Goal: Task Accomplishment & Management: Manage account settings

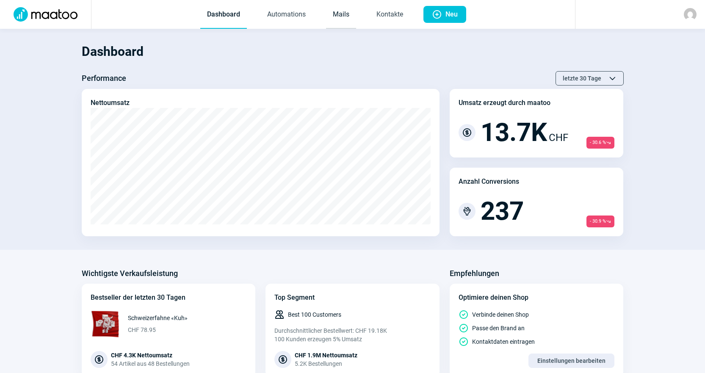
click at [346, 16] on link "Mails" at bounding box center [341, 15] width 30 height 28
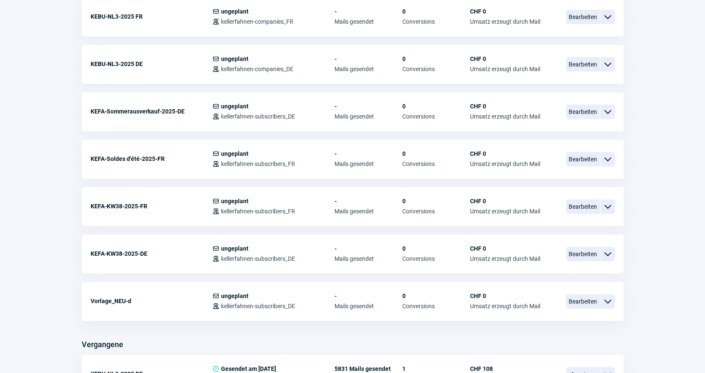
scroll to position [296, 0]
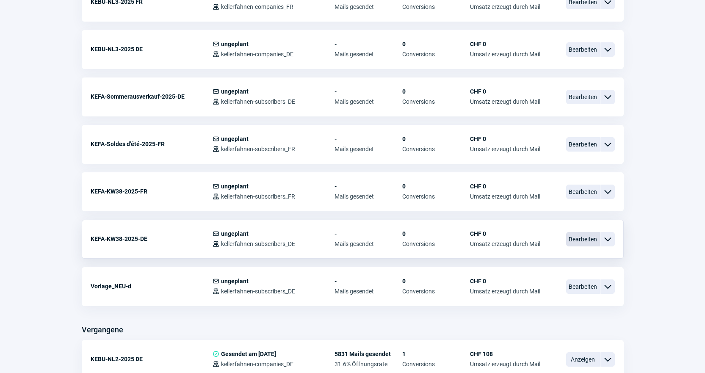
click at [585, 235] on span "Bearbeiten" at bounding box center [583, 239] width 34 height 14
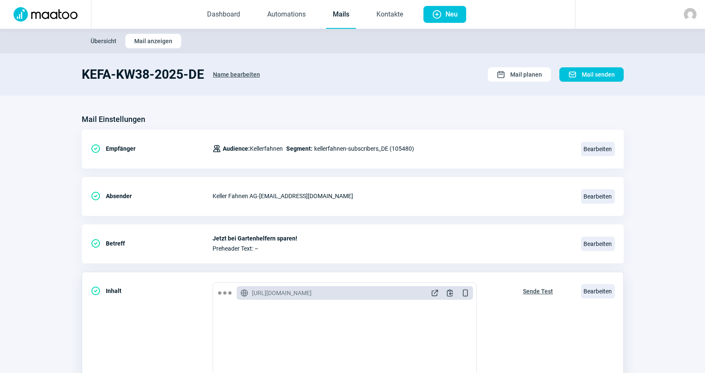
click at [535, 292] on span "Sende Test" at bounding box center [538, 291] width 30 height 14
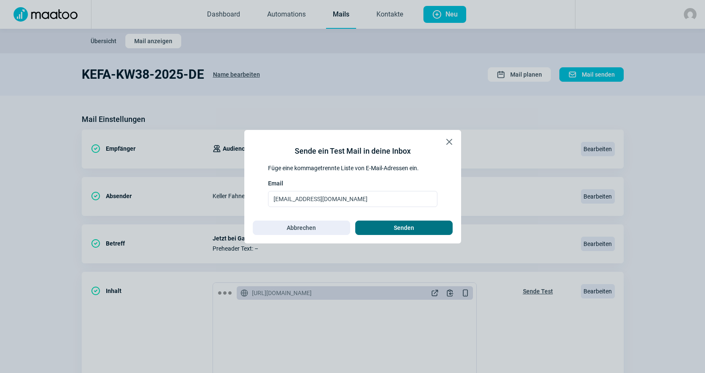
click at [438, 229] on span "Senden" at bounding box center [404, 228] width 80 height 14
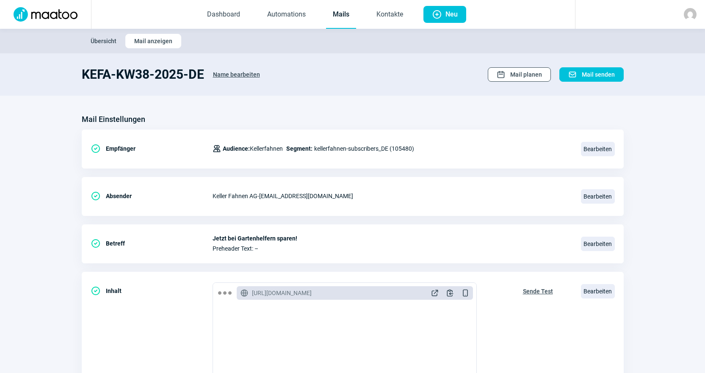
click at [502, 77] on span "Calendar icon" at bounding box center [500, 74] width 8 height 8
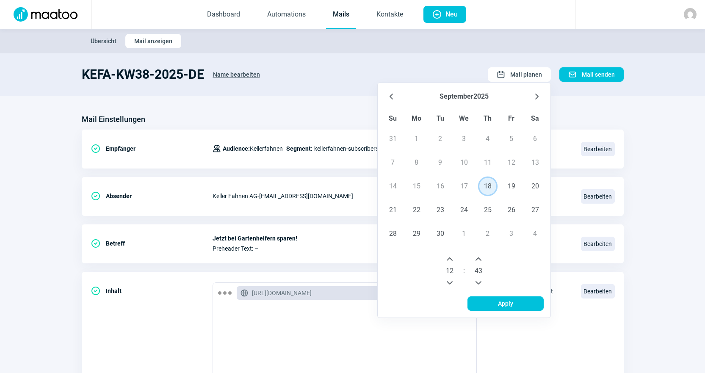
click at [488, 187] on span "18" at bounding box center [487, 186] width 17 height 17
click at [451, 256] on icon "Next Hour" at bounding box center [449, 259] width 7 height 7
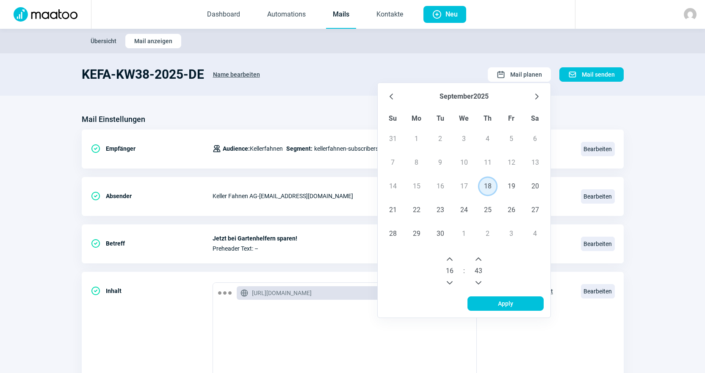
click at [448, 279] on button "Previous Hour" at bounding box center [450, 283] width 14 height 14
click at [477, 260] on icon "Next Minute" at bounding box center [478, 258] width 6 height 3
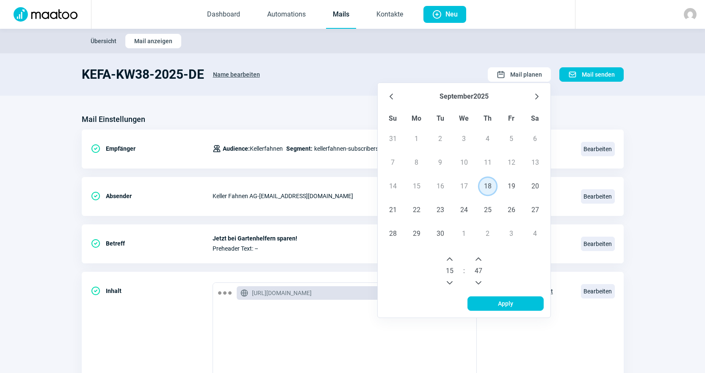
click at [477, 260] on icon "Next Minute" at bounding box center [478, 258] width 6 height 3
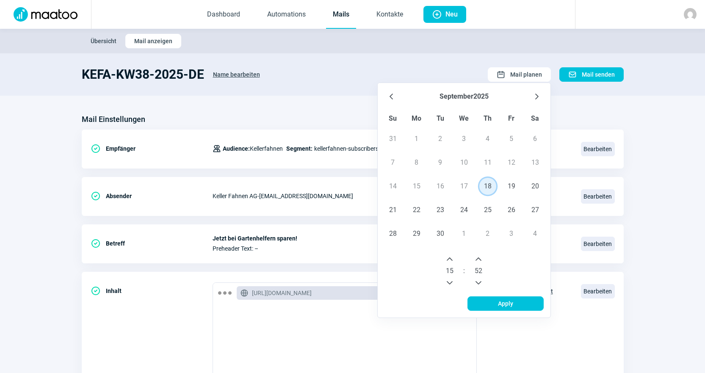
click at [477, 260] on icon "Next Minute" at bounding box center [478, 258] width 6 height 3
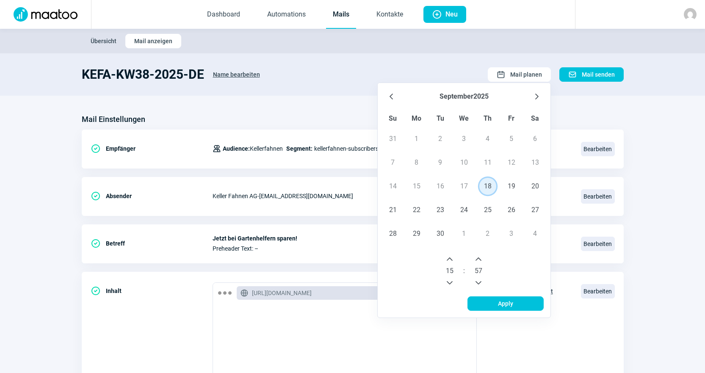
click at [477, 260] on icon "Next Minute" at bounding box center [478, 258] width 6 height 3
click at [490, 306] on span "Apply" at bounding box center [505, 304] width 58 height 14
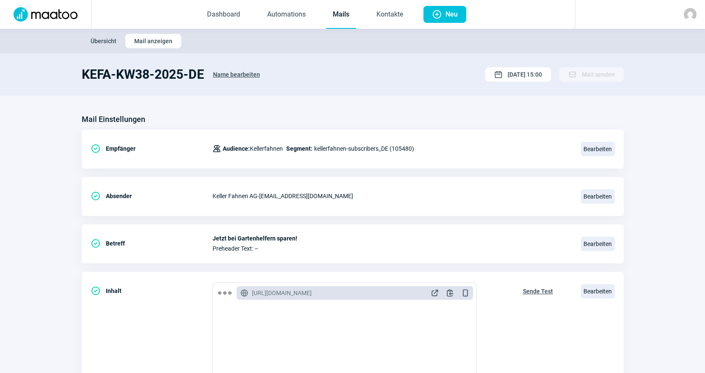
click at [342, 18] on link "Mails" at bounding box center [341, 15] width 30 height 28
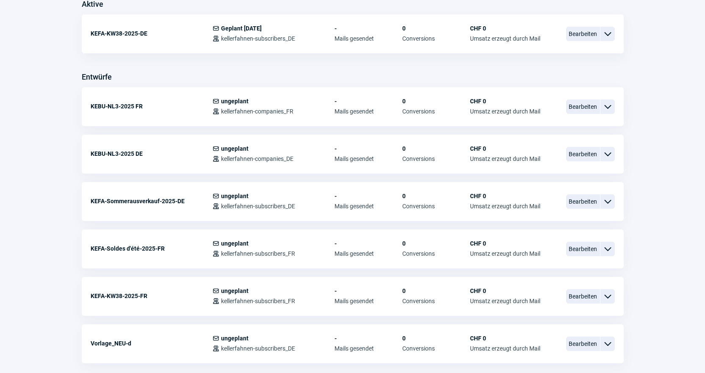
scroll to position [254, 0]
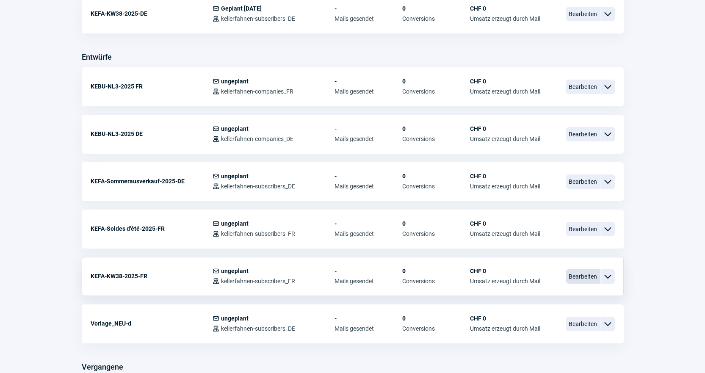
click at [577, 277] on span "Bearbeiten" at bounding box center [583, 276] width 34 height 14
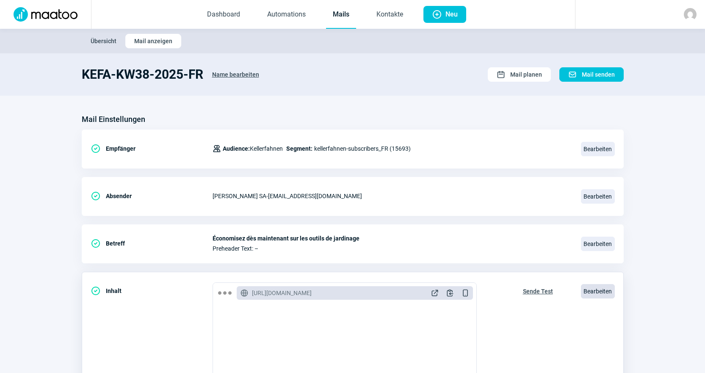
click at [592, 292] on span "Bearbeiten" at bounding box center [598, 291] width 34 height 14
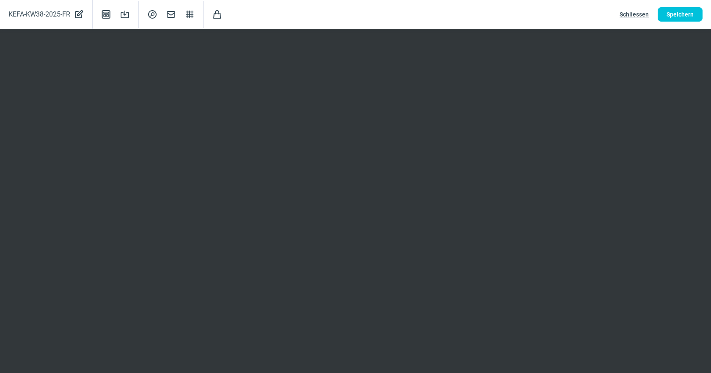
click at [631, 17] on span "Schliessen" at bounding box center [634, 15] width 29 height 14
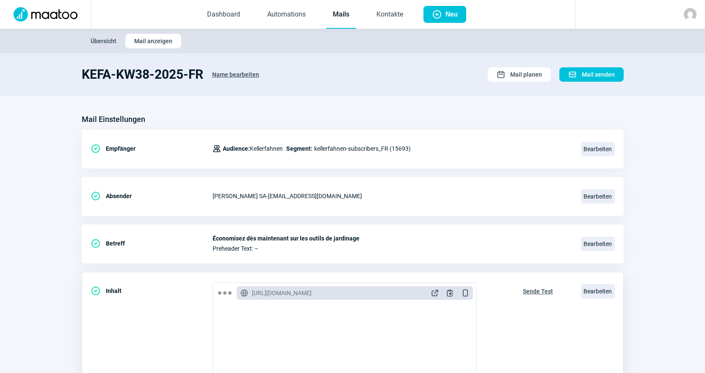
click at [531, 295] on span "Sende Test" at bounding box center [538, 291] width 30 height 14
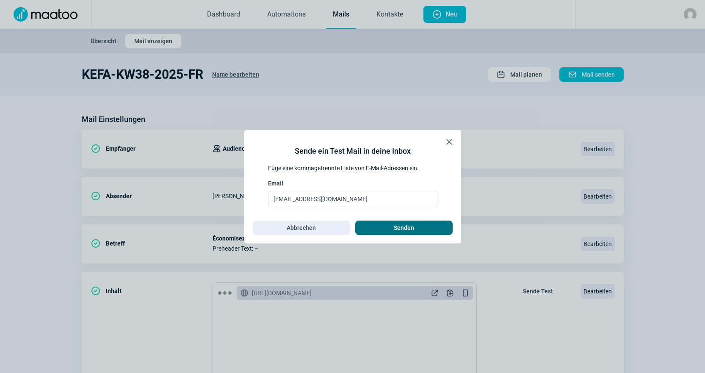
click at [427, 228] on span "Senden" at bounding box center [404, 228] width 80 height 14
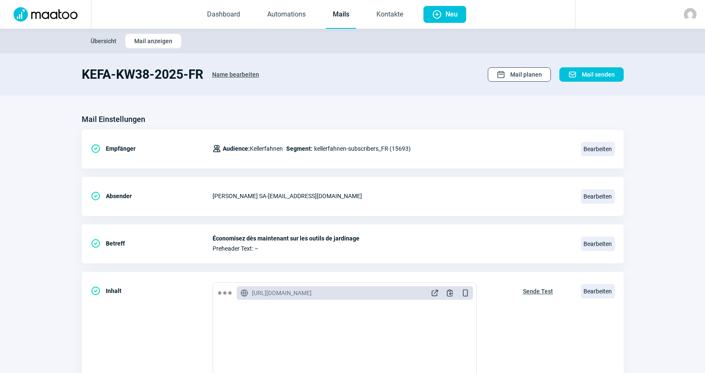
click at [510, 76] on span "Calendar icon Mail planen" at bounding box center [518, 75] width 45 height 14
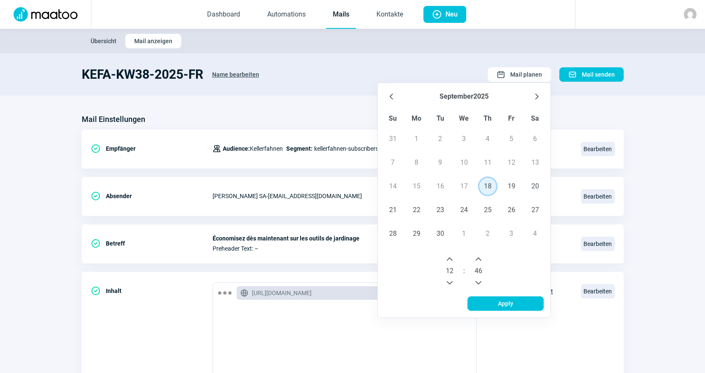
click at [485, 188] on span "18" at bounding box center [487, 186] width 17 height 17
click at [449, 266] on span "12" at bounding box center [450, 271] width 8 height 10
click at [448, 263] on button "Next Hour" at bounding box center [450, 259] width 14 height 14
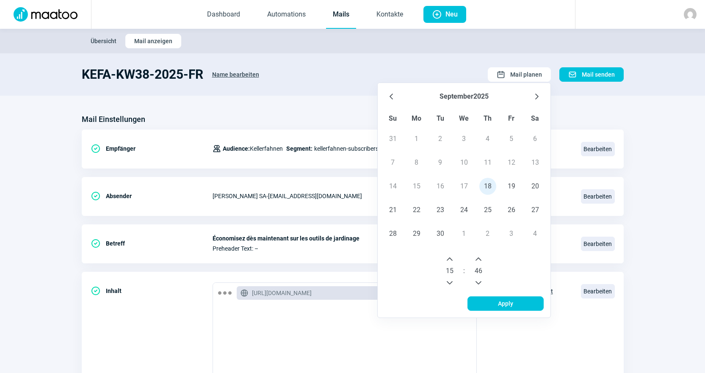
click at [479, 257] on icon "Next Minute" at bounding box center [478, 259] width 7 height 7
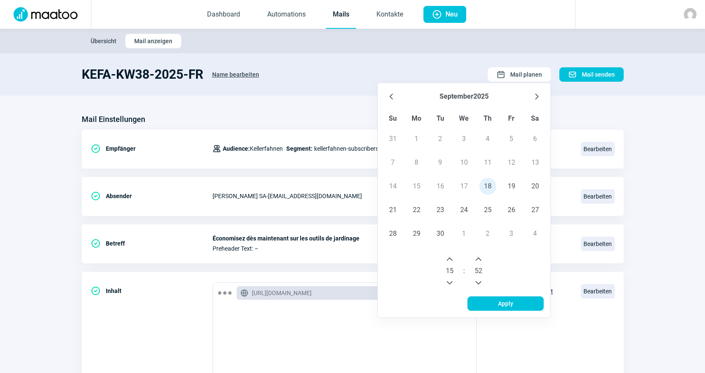
click at [479, 257] on icon "Next Minute" at bounding box center [478, 259] width 7 height 7
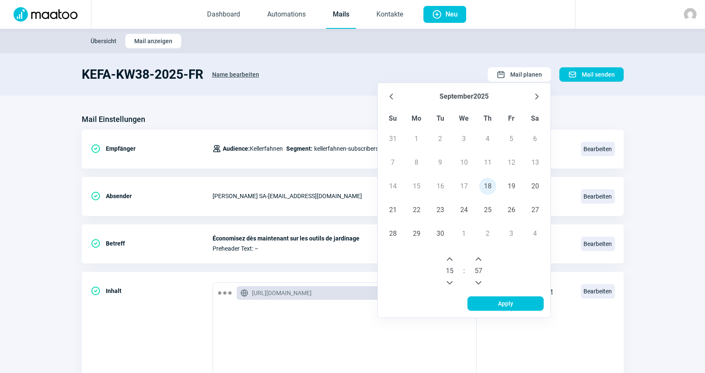
click at [479, 257] on icon "Next Minute" at bounding box center [478, 259] width 7 height 7
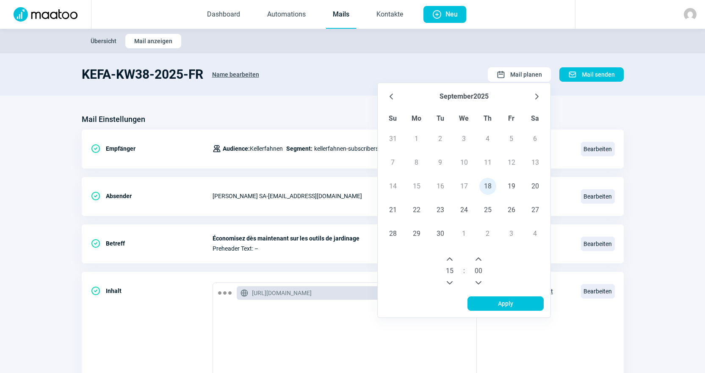
click at [481, 282] on icon "Previous Minute" at bounding box center [478, 282] width 6 height 3
click at [502, 305] on span "Apply" at bounding box center [505, 304] width 15 height 14
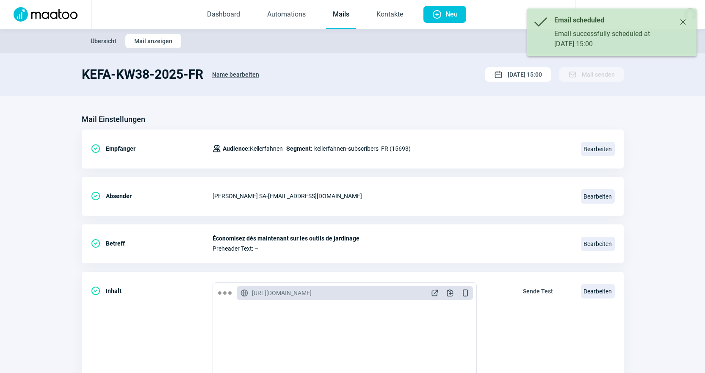
click at [341, 16] on link "Mails" at bounding box center [341, 15] width 30 height 28
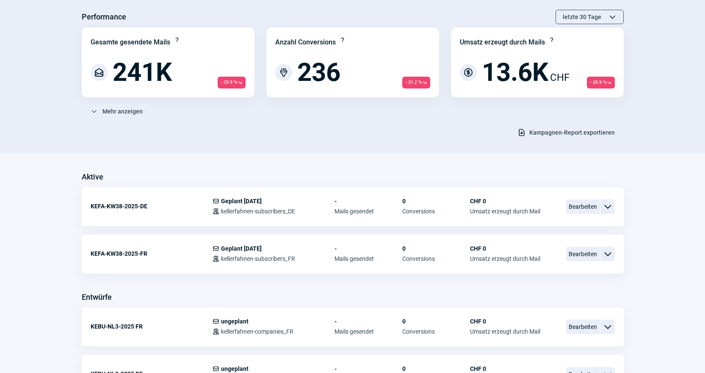
scroll to position [85, 0]
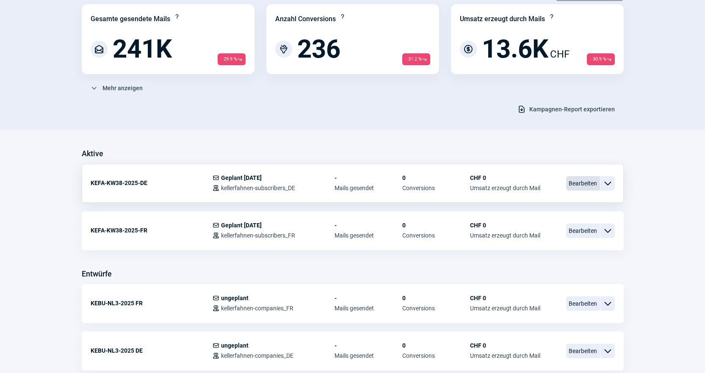
click at [590, 183] on span "Bearbeiten" at bounding box center [583, 183] width 34 height 14
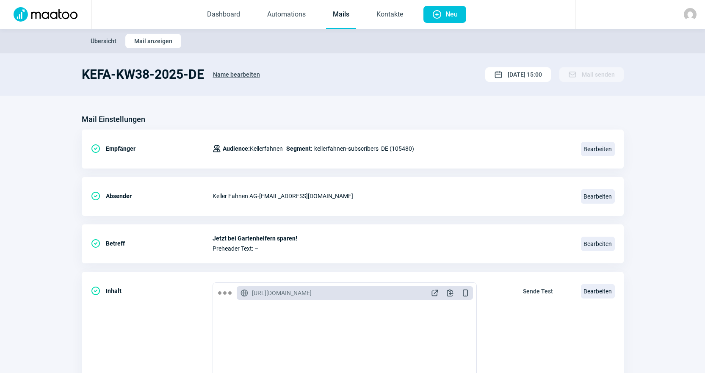
click at [353, 21] on link "Mails" at bounding box center [341, 15] width 30 height 28
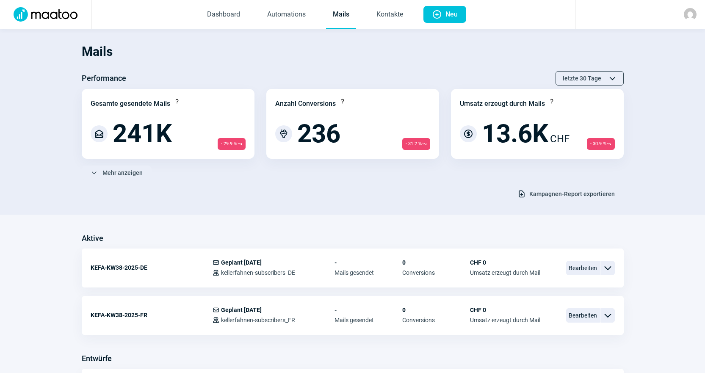
scroll to position [42, 0]
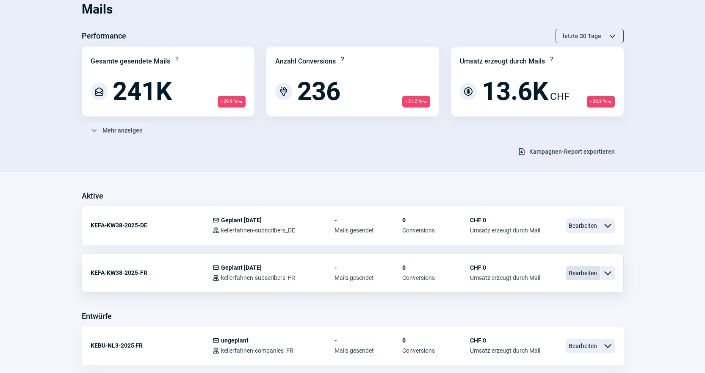
click at [587, 279] on span "Bearbeiten" at bounding box center [583, 273] width 34 height 14
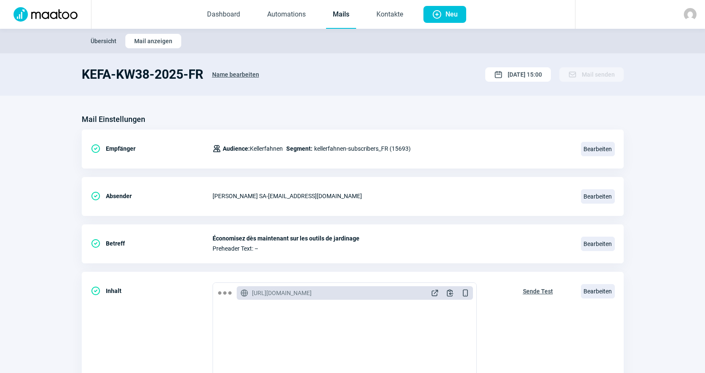
click at [342, 15] on link "Mails" at bounding box center [341, 15] width 30 height 28
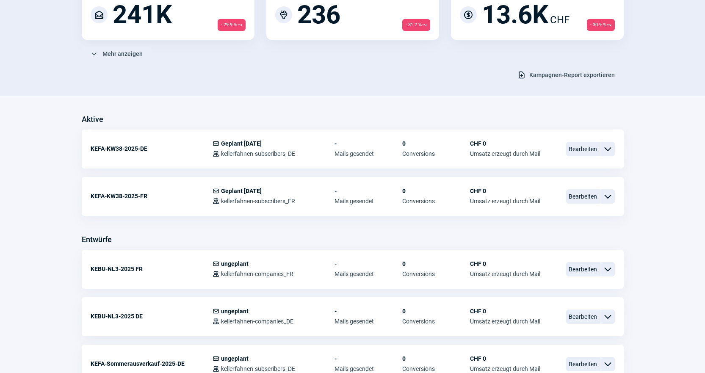
scroll to position [127, 0]
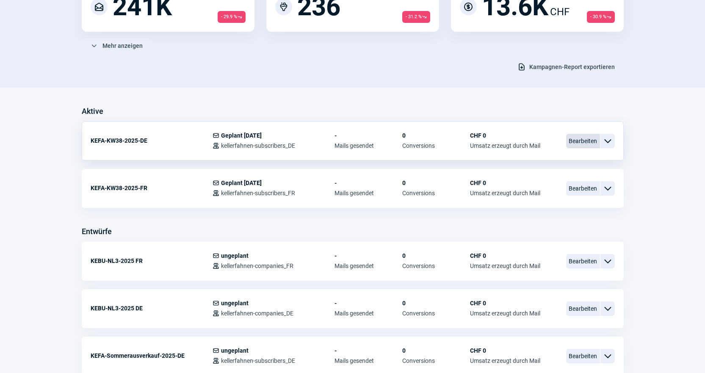
click at [574, 139] on span "Bearbeiten" at bounding box center [583, 141] width 34 height 14
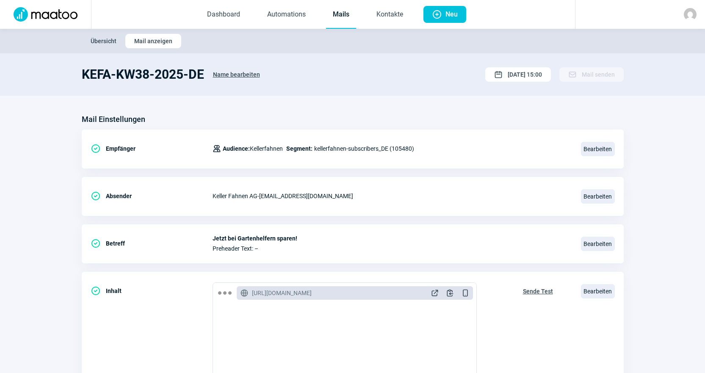
click at [344, 24] on link "Mails" at bounding box center [341, 15] width 30 height 28
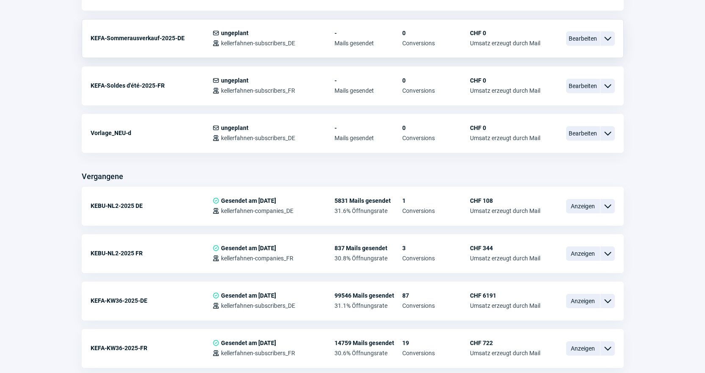
scroll to position [466, 0]
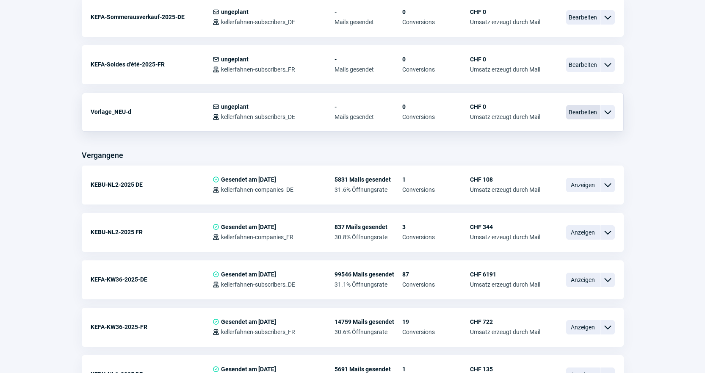
click at [576, 110] on span "Bearbeiten" at bounding box center [583, 112] width 34 height 14
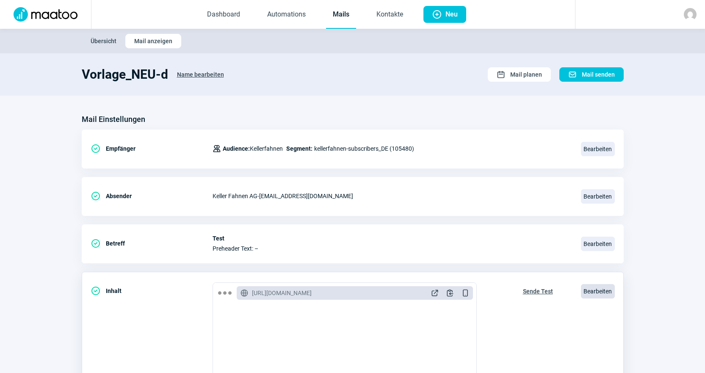
click at [601, 289] on span "Bearbeiten" at bounding box center [598, 291] width 34 height 14
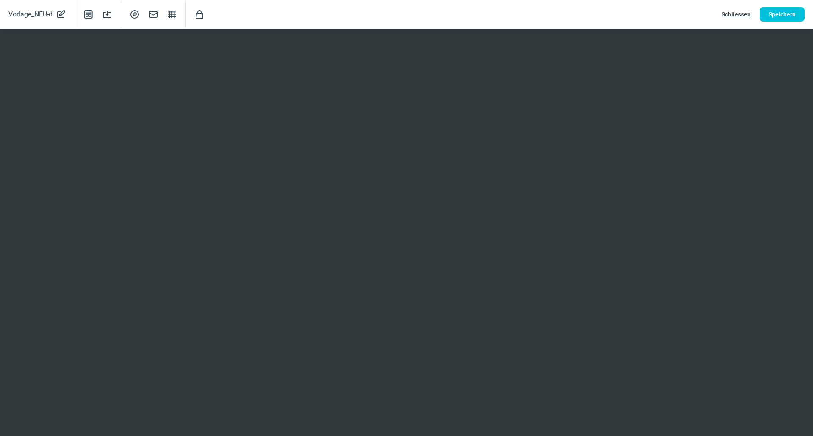
drag, startPoint x: 739, startPoint y: 10, endPoint x: 733, endPoint y: 17, distance: 9.6
click at [711, 10] on span "Schliessen" at bounding box center [735, 15] width 29 height 14
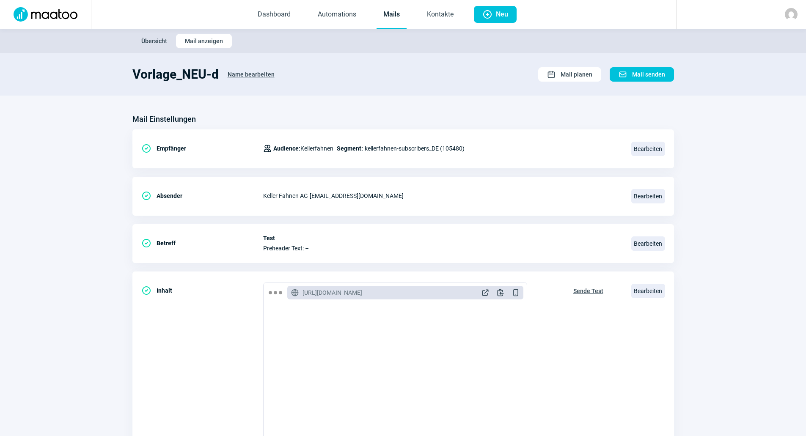
click at [388, 22] on link "Mails" at bounding box center [392, 15] width 30 height 28
